Goal: Task Accomplishment & Management: Manage account settings

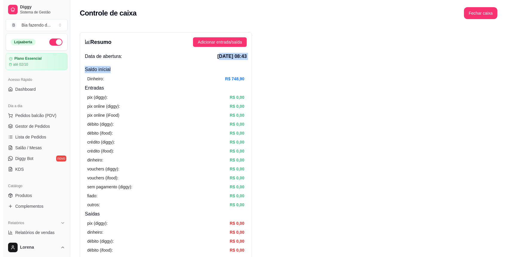
scroll to position [40, 0]
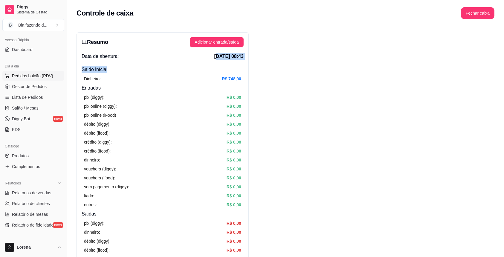
click at [12, 74] on span "Pedidos balcão (PDV)" at bounding box center [32, 76] width 41 height 6
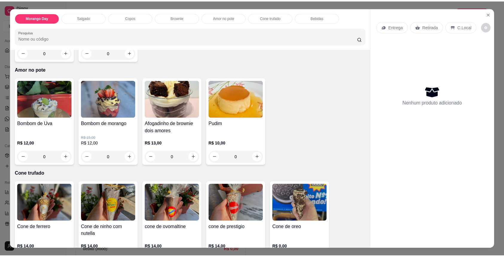
scroll to position [717, 0]
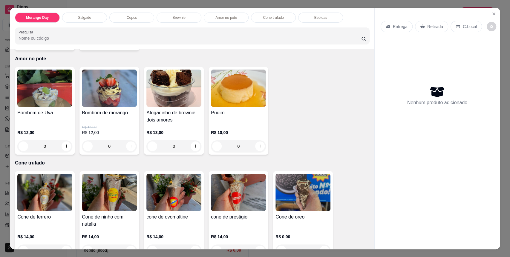
click at [257, 139] on div "R$ 10,00 0" at bounding box center [238, 141] width 55 height 23
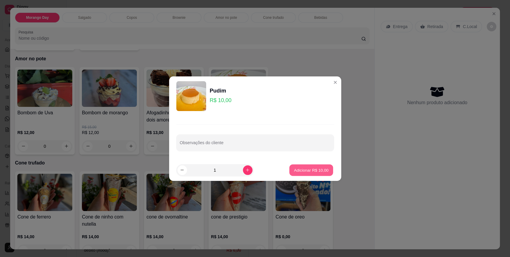
click at [300, 176] on button "Adicionar R$ 10,00" at bounding box center [311, 170] width 44 height 12
type input "1"
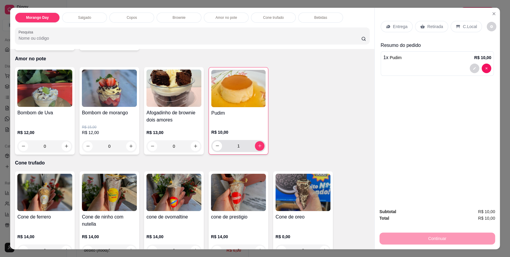
click at [258, 151] on div "1" at bounding box center [238, 146] width 52 height 12
click at [466, 29] on p "C.Local" at bounding box center [470, 27] width 14 height 6
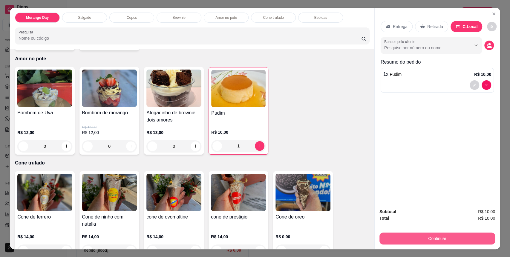
click at [447, 240] on button "Continuar" at bounding box center [437, 239] width 116 height 12
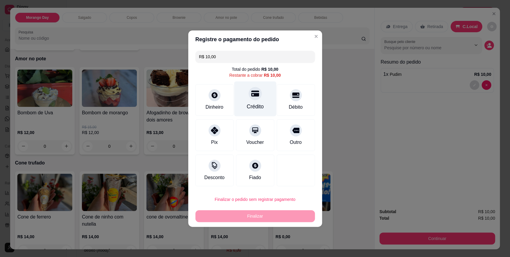
click at [251, 109] on div "Crédito" at bounding box center [254, 107] width 17 height 8
type input "R$ 0,00"
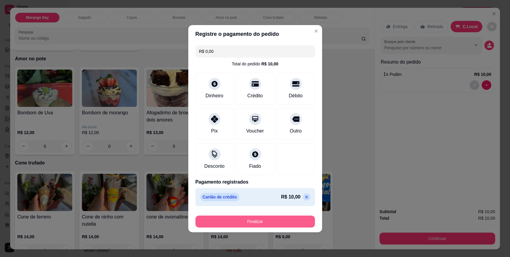
click at [269, 217] on button "Finalizar" at bounding box center [254, 222] width 119 height 12
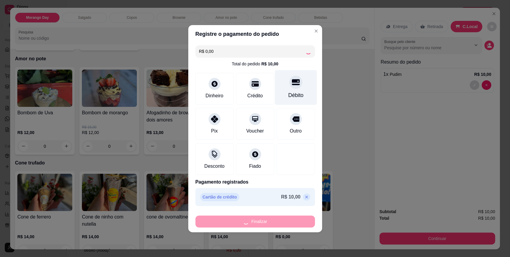
type input "0"
type input "-R$ 10,00"
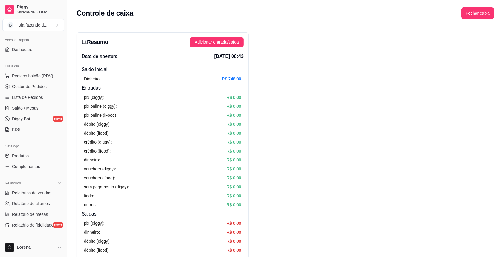
click at [33, 70] on div "Dia a dia" at bounding box center [33, 67] width 62 height 10
click at [31, 158] on link "Produtos" at bounding box center [33, 156] width 62 height 10
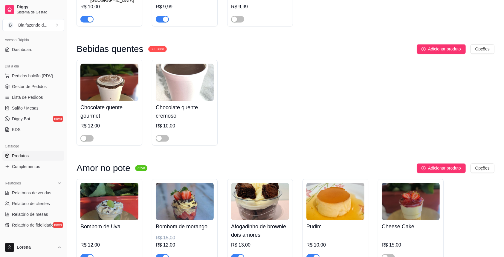
scroll to position [1314, 0]
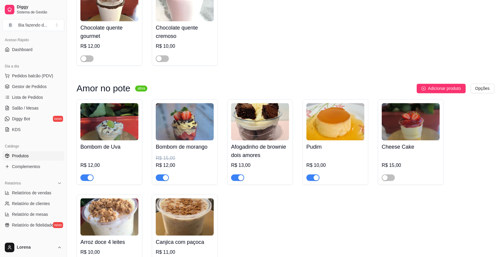
click at [309, 169] on div at bounding box center [335, 175] width 58 height 12
click at [313, 175] on div "button" at bounding box center [315, 177] width 5 height 5
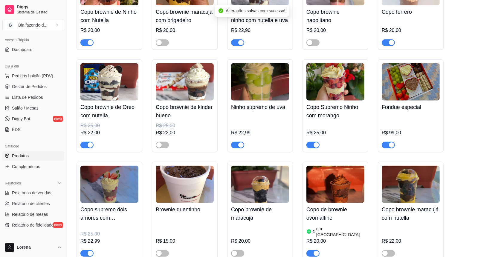
scroll to position [518, 0]
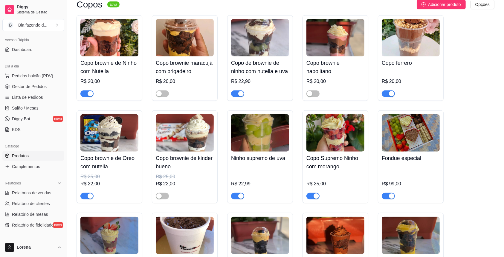
click at [86, 198] on button "button" at bounding box center [86, 196] width 13 height 7
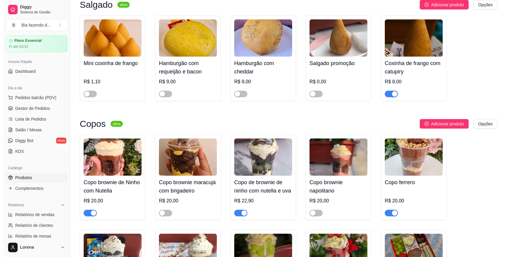
scroll to position [0, 0]
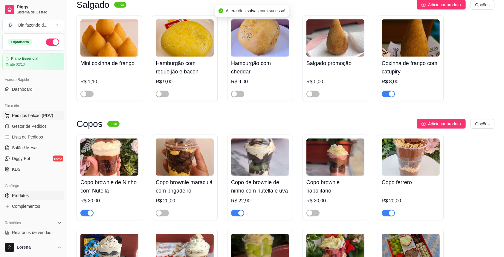
click at [19, 119] on button "Pedidos balcão (PDV)" at bounding box center [33, 116] width 62 height 10
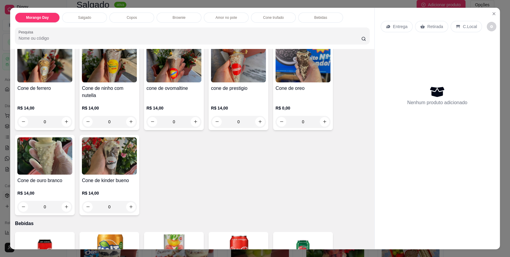
scroll to position [749, 0]
click at [492, 11] on button "Close" at bounding box center [494, 14] width 10 height 10
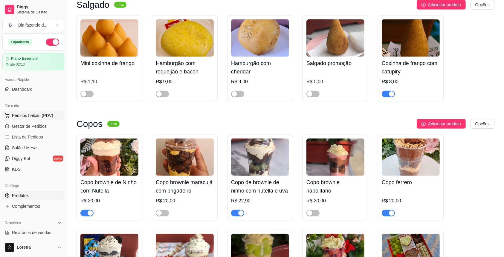
click at [29, 113] on span "Pedidos balcão (PDV)" at bounding box center [32, 116] width 41 height 6
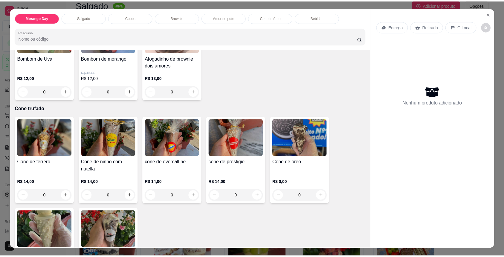
scroll to position [677, 0]
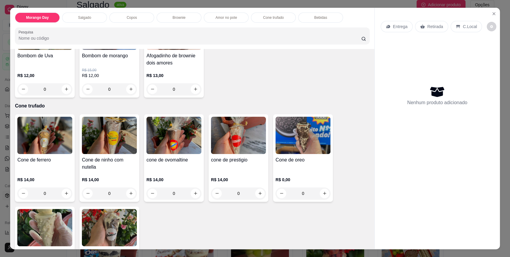
click at [323, 154] on div "Cone de oreo R$ 0,00 0" at bounding box center [303, 158] width 60 height 88
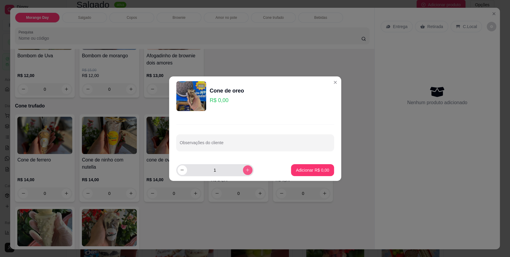
click at [243, 169] on button "increase-product-quantity" at bounding box center [248, 170] width 10 height 10
type input "2"
click at [306, 175] on button "Adicionar R$ 0,00" at bounding box center [313, 170] width 42 height 12
type input "2"
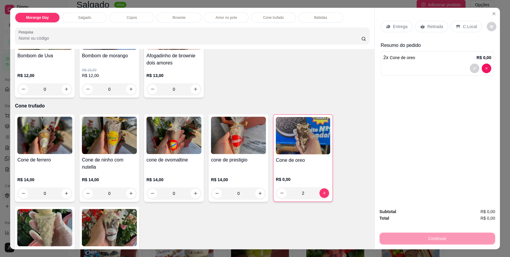
click at [473, 27] on div "C.Local" at bounding box center [465, 26] width 31 height 11
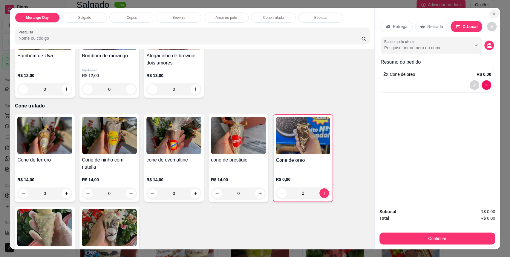
click at [493, 10] on button "Close" at bounding box center [494, 14] width 10 height 10
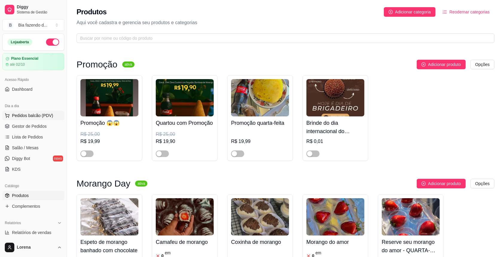
click at [45, 115] on span "Pedidos balcão (PDV)" at bounding box center [32, 116] width 41 height 6
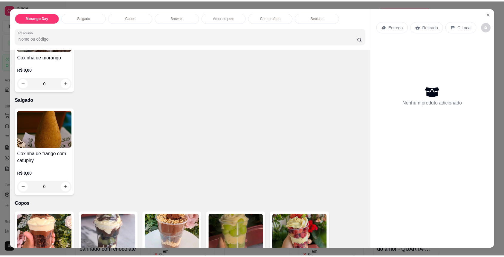
scroll to position [79, 0]
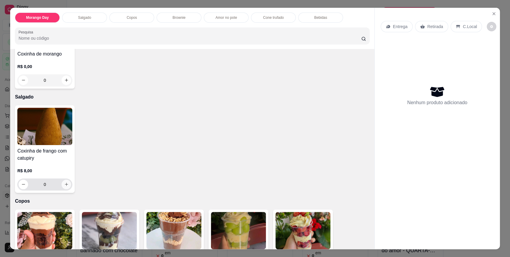
click at [65, 184] on icon "increase-product-quantity" at bounding box center [66, 184] width 3 height 3
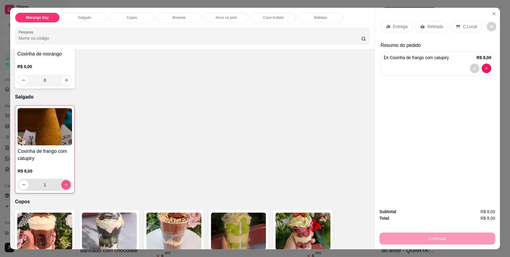
click at [64, 184] on icon "increase-product-quantity" at bounding box center [66, 185] width 4 height 4
type input "3"
click at [464, 27] on p "C.Local" at bounding box center [470, 27] width 14 height 6
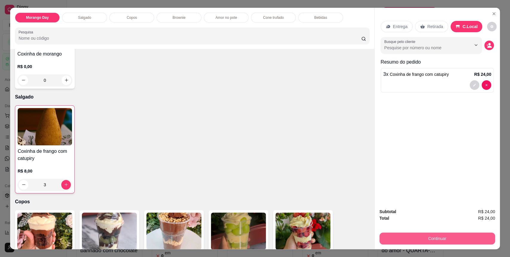
click at [442, 237] on button "Continuar" at bounding box center [437, 239] width 116 height 12
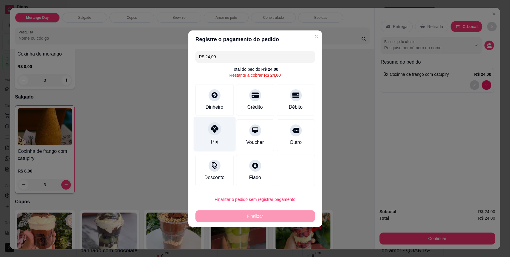
click at [224, 137] on div "Pix" at bounding box center [214, 133] width 42 height 35
type input "R$ 0,00"
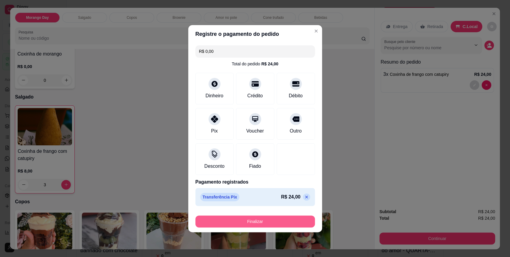
click at [261, 220] on button "Finalizar" at bounding box center [254, 222] width 119 height 12
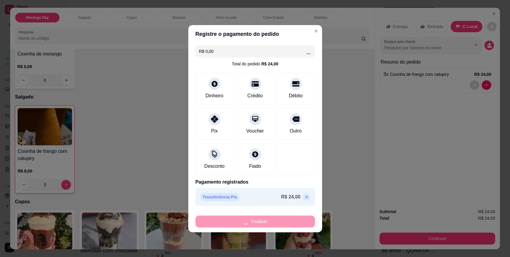
type input "0"
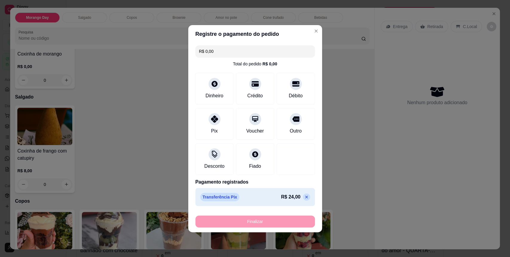
type input "-R$ 24,00"
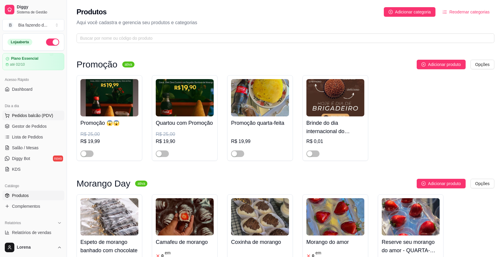
click at [32, 112] on button "Pedidos balcão (PDV)" at bounding box center [33, 116] width 62 height 10
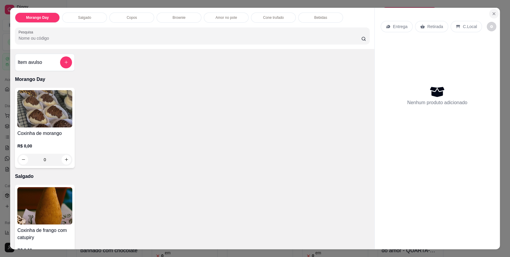
click at [491, 15] on icon "Close" at bounding box center [493, 13] width 5 height 5
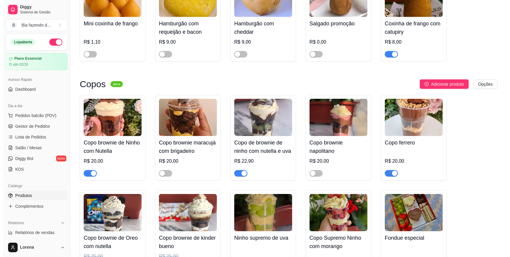
scroll to position [478, 0]
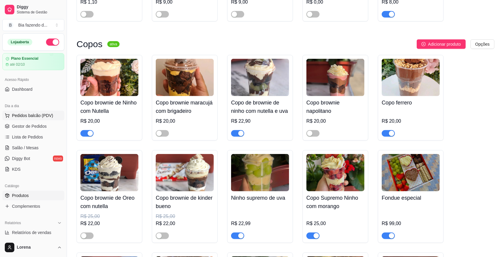
click at [45, 119] on button "Pedidos balcão (PDV)" at bounding box center [33, 116] width 62 height 10
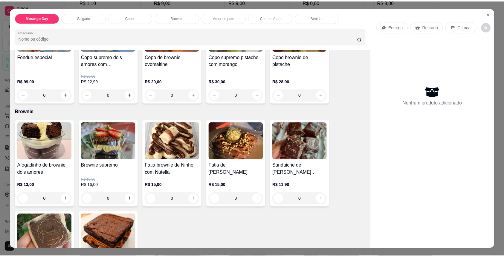
scroll to position [358, 0]
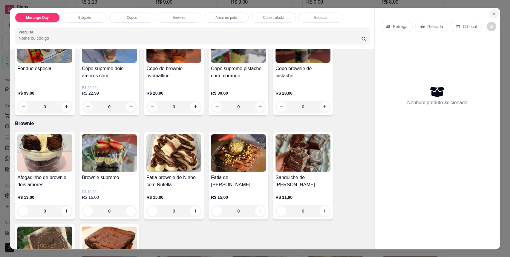
click at [491, 12] on icon "Close" at bounding box center [493, 13] width 5 height 5
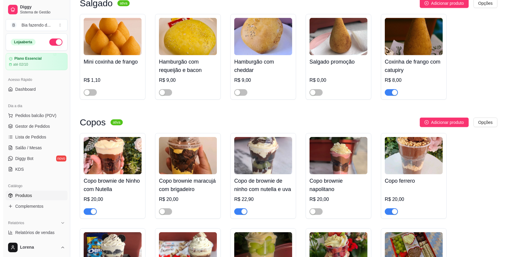
scroll to position [358, 0]
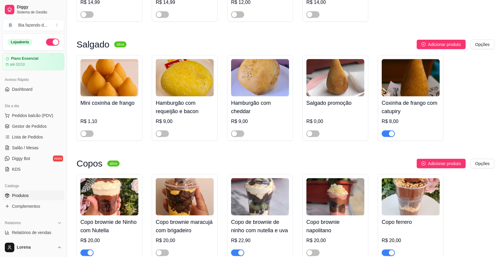
click at [44, 107] on div "Dia a dia" at bounding box center [33, 106] width 62 height 10
click at [48, 112] on button "Pedidos balcão (PDV)" at bounding box center [33, 116] width 62 height 10
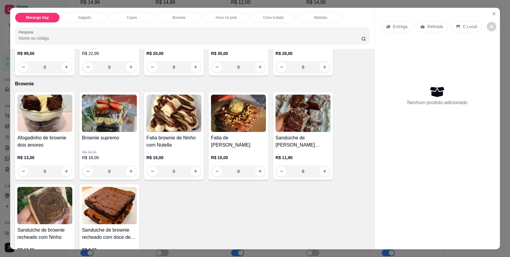
scroll to position [358, 0]
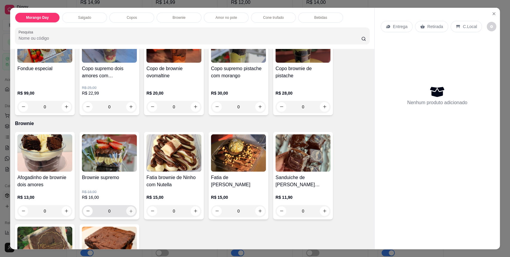
click at [129, 209] on icon "increase-product-quantity" at bounding box center [131, 211] width 4 height 4
type input "1"
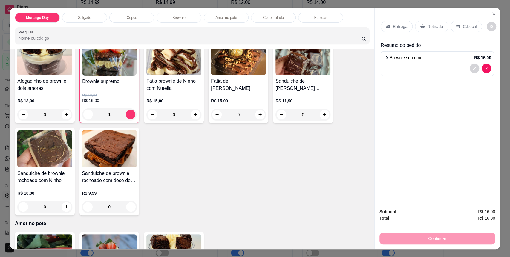
scroll to position [438, 0]
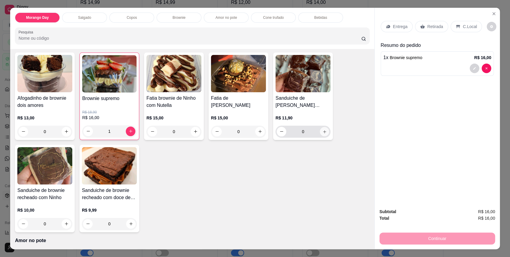
click at [325, 128] on button "increase-product-quantity" at bounding box center [324, 131] width 9 height 9
type input "1"
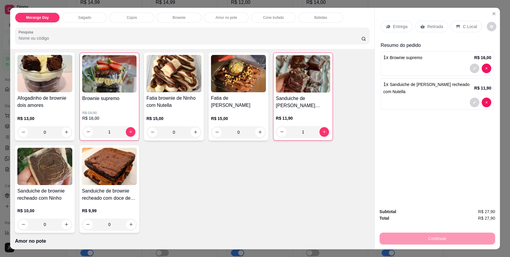
click at [465, 25] on p "C.Local" at bounding box center [470, 27] width 14 height 6
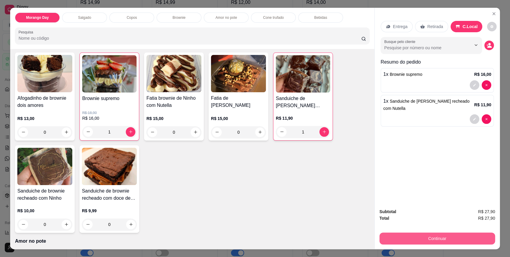
click at [406, 236] on button "Continuar" at bounding box center [437, 239] width 116 height 12
type input "0"
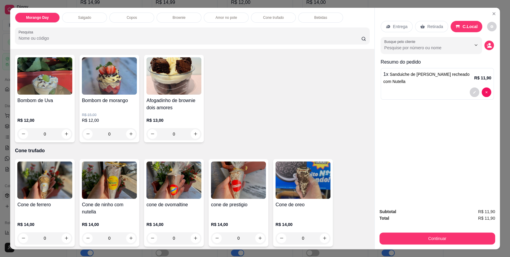
scroll to position [677, 0]
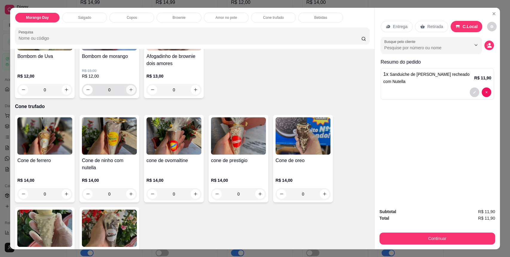
click at [127, 92] on button "increase-product-quantity" at bounding box center [131, 90] width 10 height 10
type input "1"
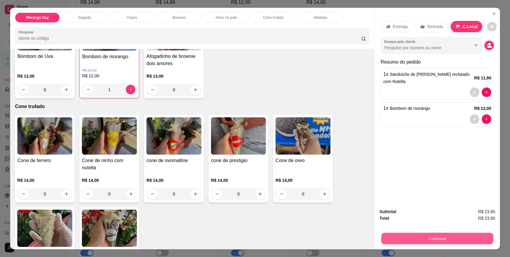
click at [436, 237] on button "Continuar" at bounding box center [437, 239] width 112 height 12
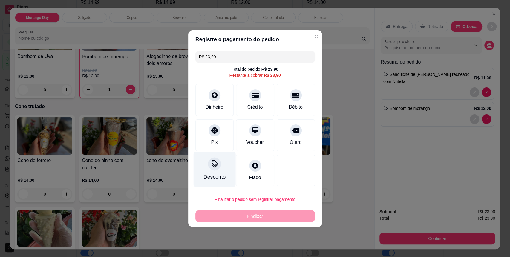
drag, startPoint x: 206, startPoint y: 133, endPoint x: 219, endPoint y: 165, distance: 35.0
click at [207, 133] on div "Pix" at bounding box center [214, 135] width 38 height 32
type input "R$ 0,00"
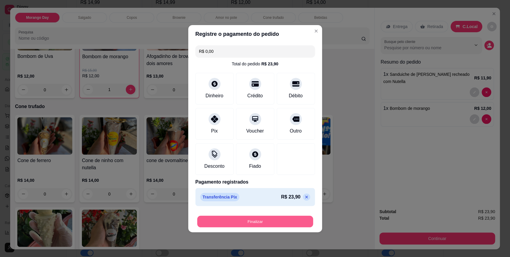
click at [245, 224] on button "Finalizar" at bounding box center [255, 222] width 116 height 12
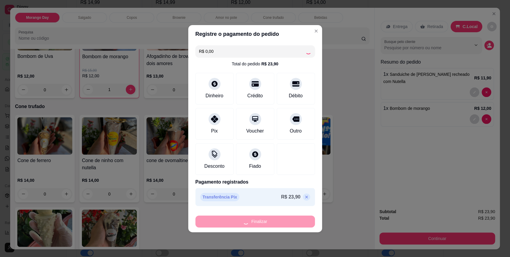
type input "0"
type input "-R$ 23,90"
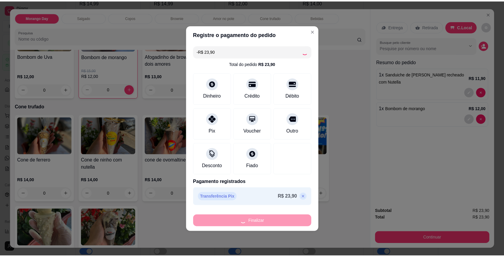
scroll to position [676, 0]
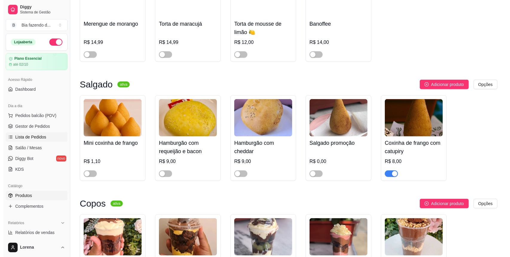
scroll to position [279, 0]
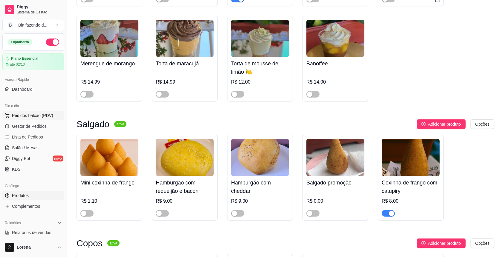
click at [40, 117] on span "Pedidos balcão (PDV)" at bounding box center [32, 116] width 41 height 6
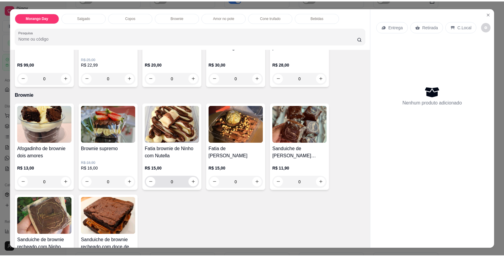
scroll to position [398, 0]
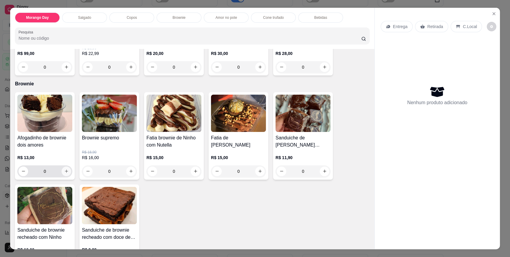
click at [64, 173] on icon "increase-product-quantity" at bounding box center [66, 171] width 4 height 4
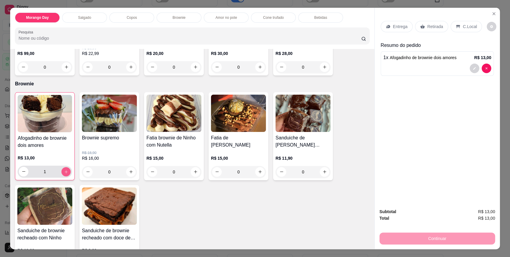
click at [64, 173] on icon "increase-product-quantity" at bounding box center [66, 172] width 4 height 4
type input "2"
click at [196, 170] on button "increase-product-quantity" at bounding box center [195, 171] width 9 height 9
type input "1"
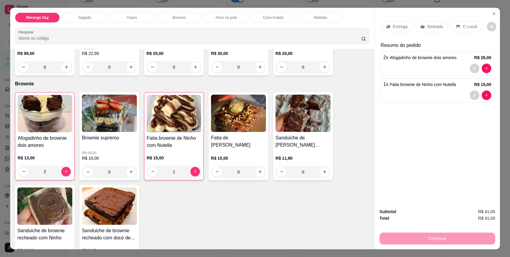
click at [450, 28] on div "C.Local" at bounding box center [465, 26] width 31 height 11
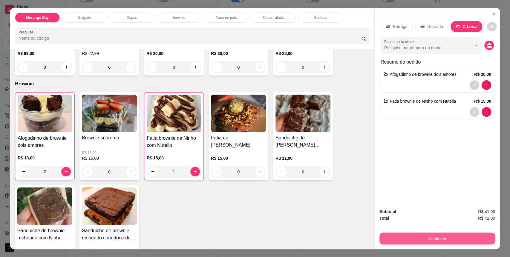
click at [430, 238] on button "Continuar" at bounding box center [437, 239] width 116 height 12
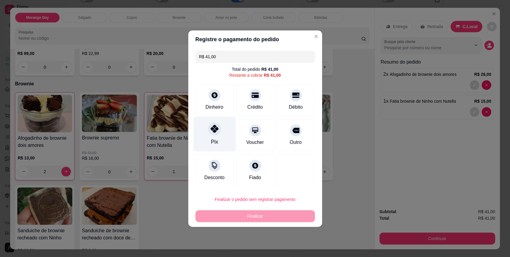
click at [228, 143] on div "Pix" at bounding box center [214, 133] width 42 height 35
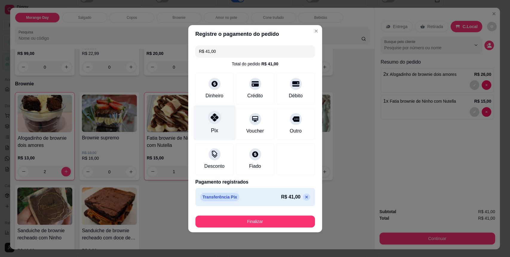
type input "R$ 0,00"
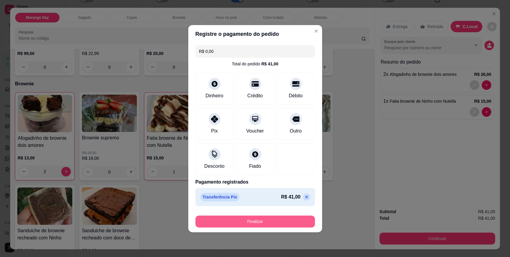
click at [247, 218] on button "Finalizar" at bounding box center [254, 222] width 119 height 12
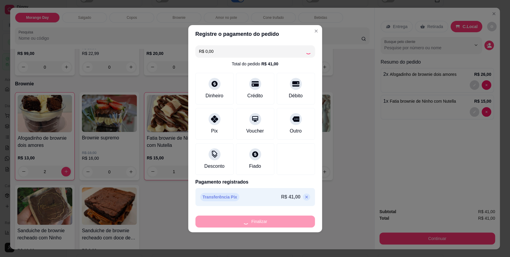
type input "0"
type input "-R$ 41,00"
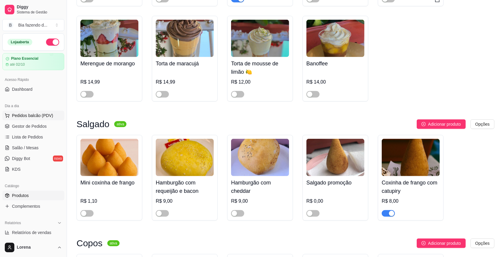
click at [45, 114] on span "Pedidos balcão (PDV)" at bounding box center [32, 116] width 41 height 6
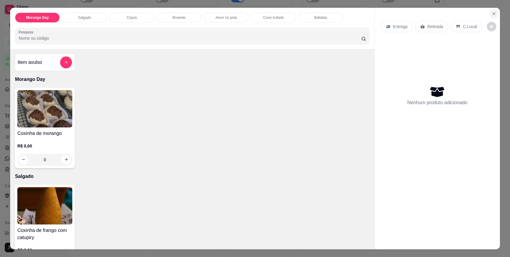
click at [493, 14] on button "Close" at bounding box center [494, 14] width 10 height 10
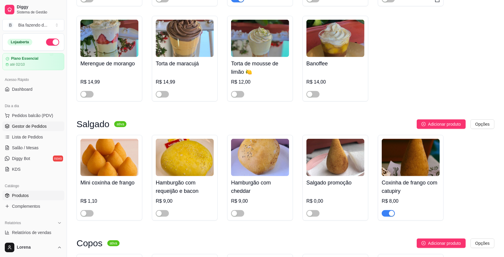
click at [51, 129] on link "Gestor de Pedidos" at bounding box center [33, 127] width 62 height 10
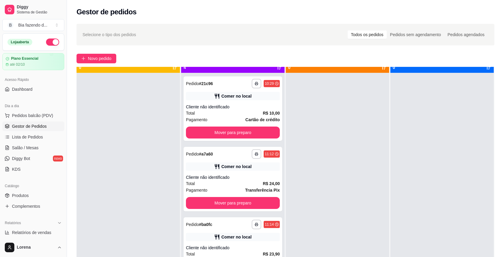
scroll to position [17, 0]
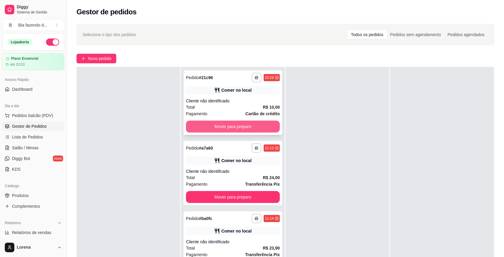
click at [223, 129] on button "Mover para preparo" at bounding box center [233, 127] width 94 height 12
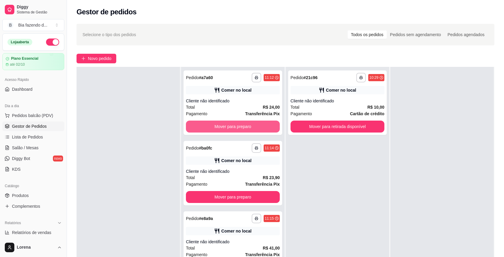
click at [223, 129] on button "Mover para preparo" at bounding box center [233, 127] width 94 height 12
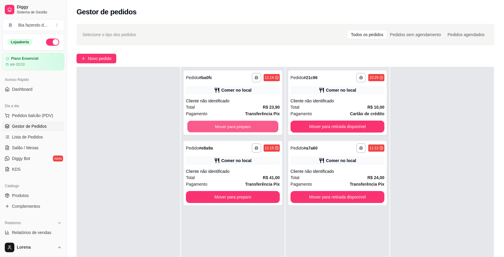
click at [223, 129] on button "Mover para preparo" at bounding box center [232, 127] width 91 height 12
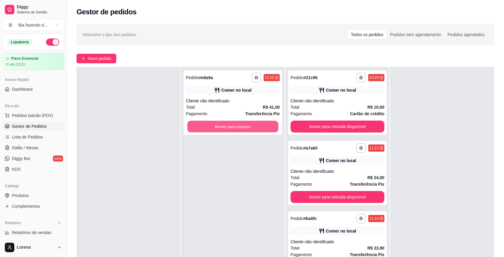
click at [223, 129] on button "Mover para preparo" at bounding box center [232, 127] width 91 height 12
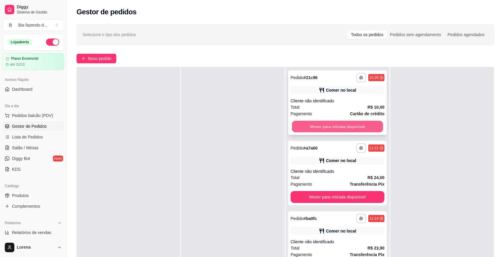
click at [299, 125] on button "Mover para retirada disponível" at bounding box center [337, 127] width 91 height 12
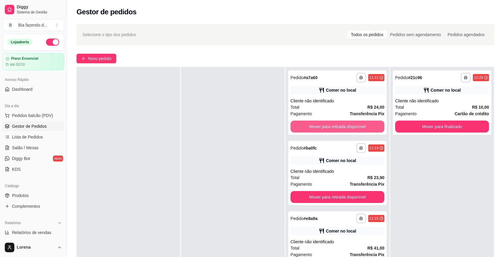
click at [299, 125] on button "Mover para retirada disponível" at bounding box center [337, 127] width 94 height 12
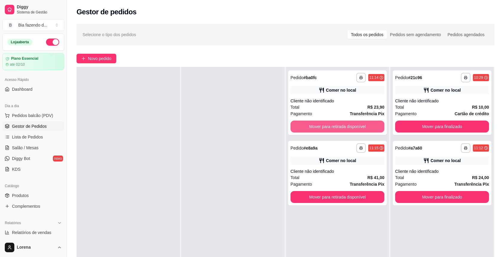
click at [299, 125] on button "Mover para retirada disponível" at bounding box center [337, 127] width 94 height 12
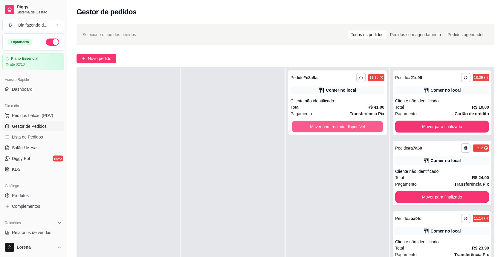
click at [299, 125] on button "Mover para retirada disponível" at bounding box center [337, 127] width 91 height 12
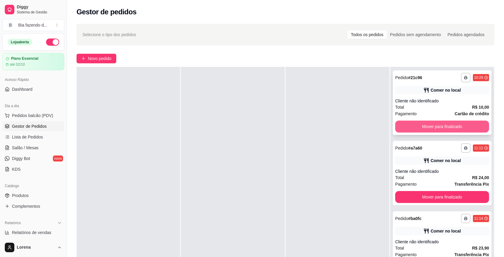
click at [441, 122] on button "Mover para finalizado" at bounding box center [442, 127] width 94 height 12
click at [440, 126] on button "Mover para finalizado" at bounding box center [442, 127] width 94 height 12
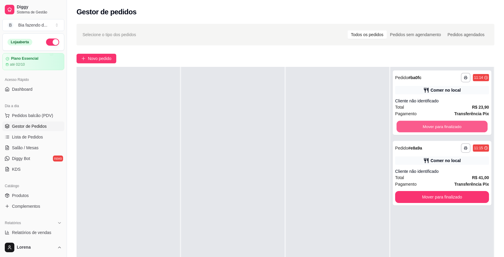
click at [440, 126] on button "Mover para finalizado" at bounding box center [441, 127] width 91 height 12
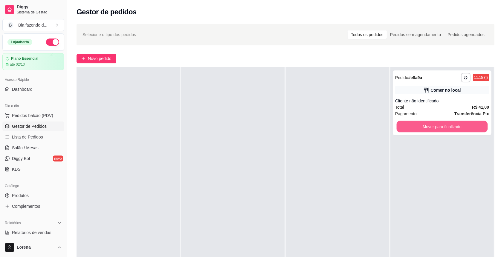
click at [440, 126] on button "Mover para finalizado" at bounding box center [441, 127] width 91 height 12
